Goal: Transaction & Acquisition: Purchase product/service

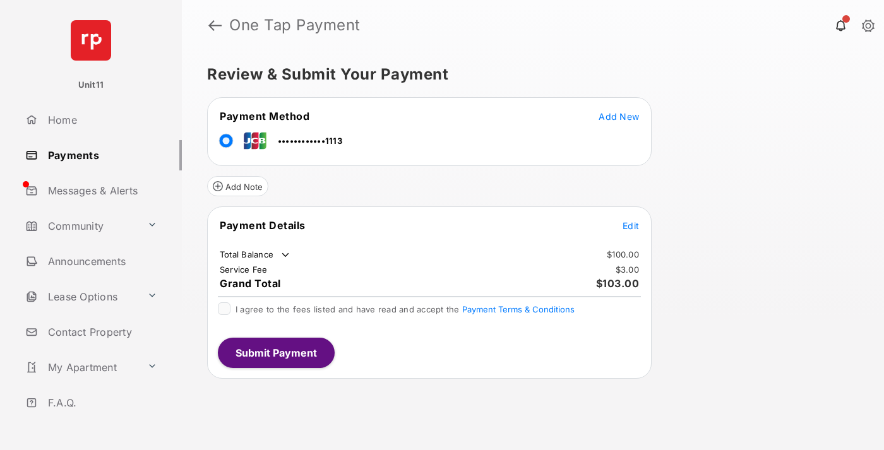
click at [631, 225] on span "Edit" at bounding box center [631, 225] width 16 height 11
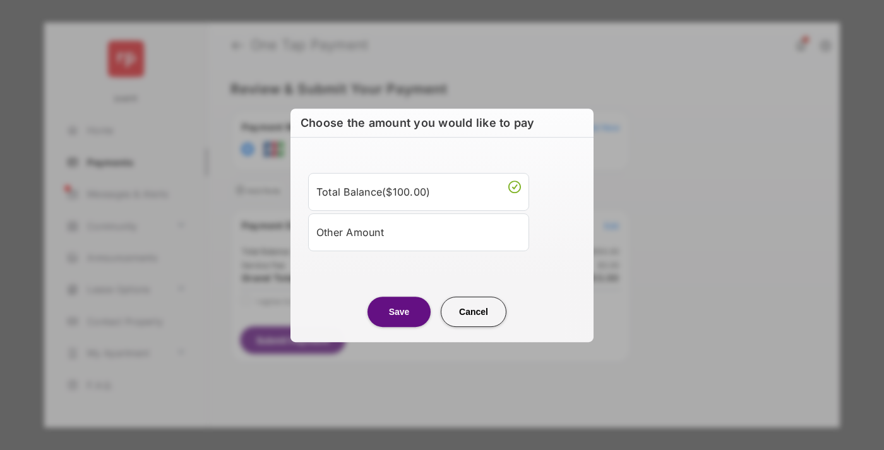
click at [419, 232] on div "Other Amount" at bounding box center [418, 232] width 205 height 21
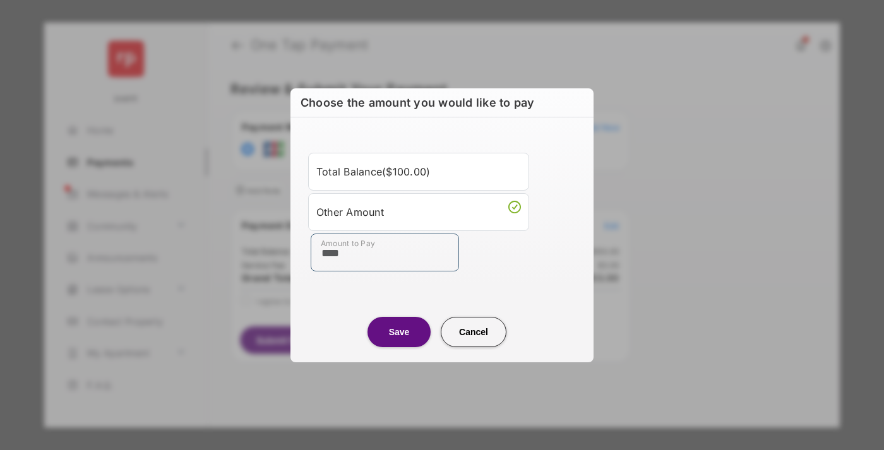
type input "****"
click at [399, 332] on button "Save" at bounding box center [399, 332] width 63 height 30
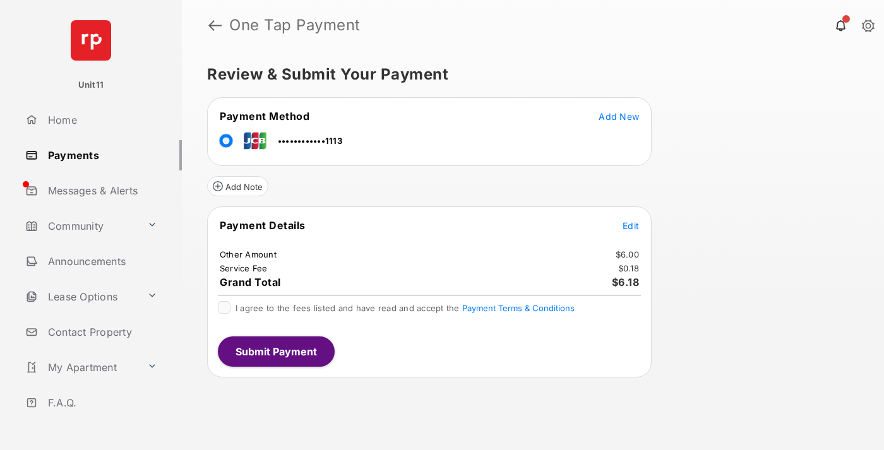
click at [631, 225] on span "Edit" at bounding box center [631, 225] width 16 height 11
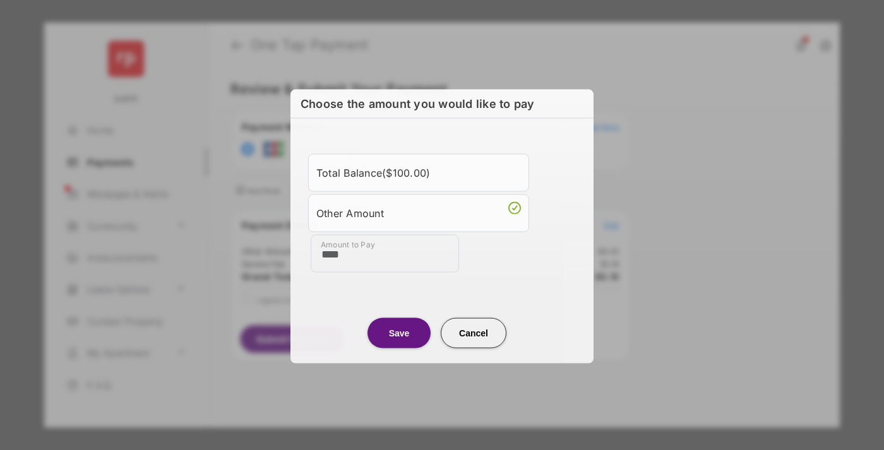
click at [399, 332] on button "Save" at bounding box center [399, 333] width 63 height 30
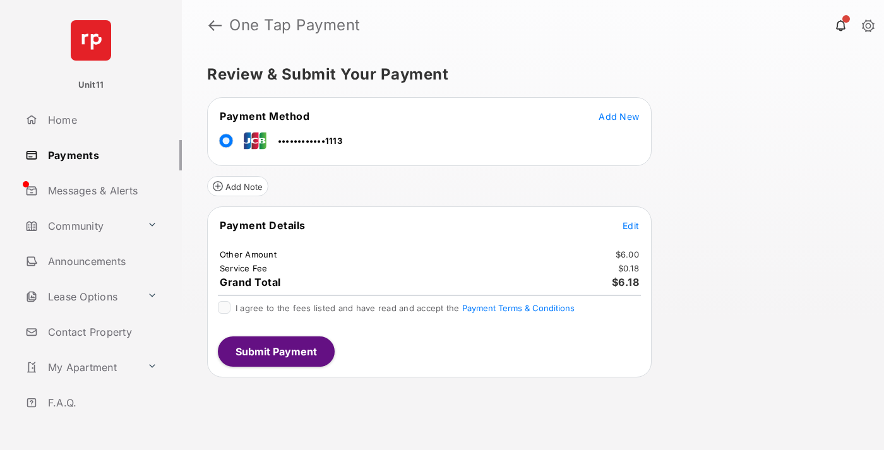
click at [275, 351] on button "Submit Payment" at bounding box center [276, 352] width 117 height 30
